Goal: Task Accomplishment & Management: Use online tool/utility

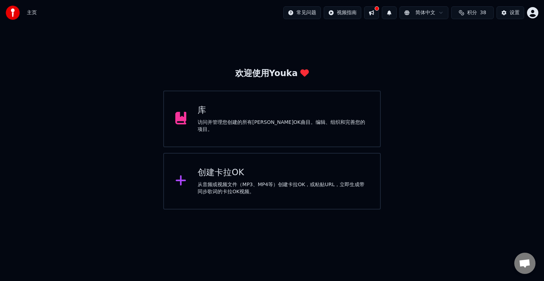
click at [263, 122] on div "库 访问并管理您创建的所有[PERSON_NAME]OK曲目。编辑、组织和完善您的项目。" at bounding box center [283, 119] width 171 height 28
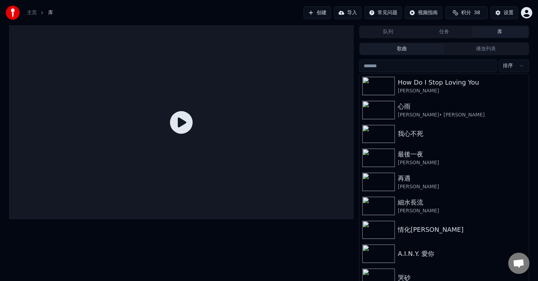
click at [503, 33] on button "库" at bounding box center [500, 32] width 56 height 10
click at [179, 124] on icon at bounding box center [181, 122] width 23 height 23
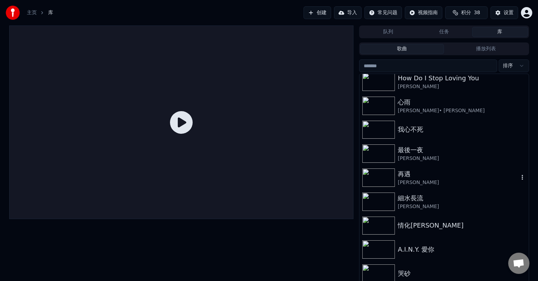
scroll to position [6, 0]
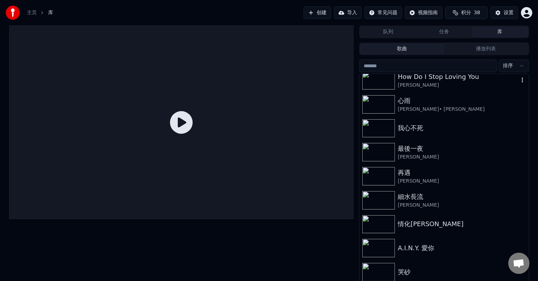
click at [429, 85] on div "[PERSON_NAME]" at bounding box center [458, 85] width 121 height 7
